Goal: Find specific page/section

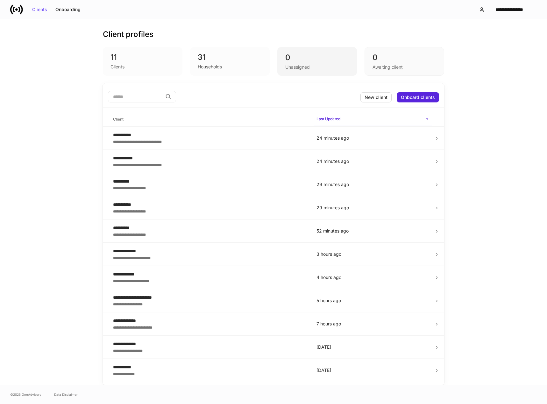
click at [321, 72] on div "0 Unassigned" at bounding box center [317, 61] width 80 height 29
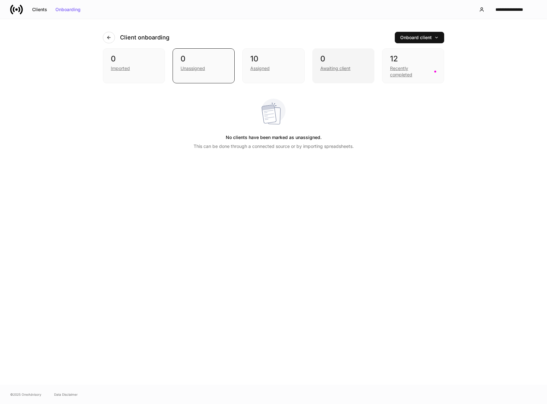
click at [348, 75] on div "0 Awaiting client" at bounding box center [343, 65] width 62 height 35
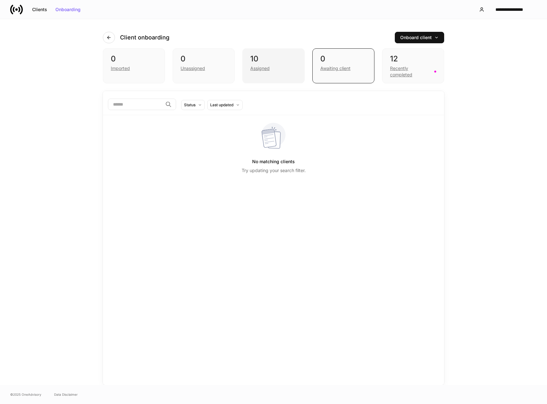
click at [289, 70] on div "Assigned" at bounding box center [273, 68] width 46 height 8
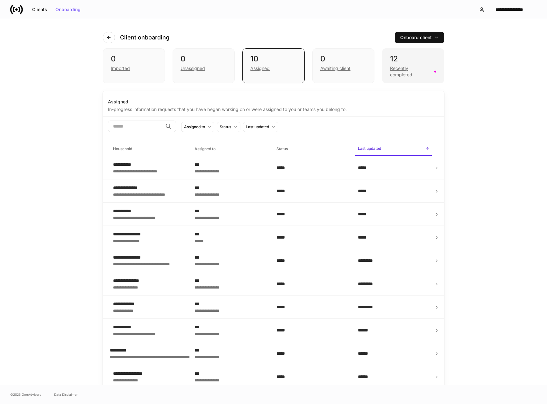
click at [426, 73] on div "Recently completed" at bounding box center [410, 71] width 40 height 13
